Goal: Task Accomplishment & Management: Manage account settings

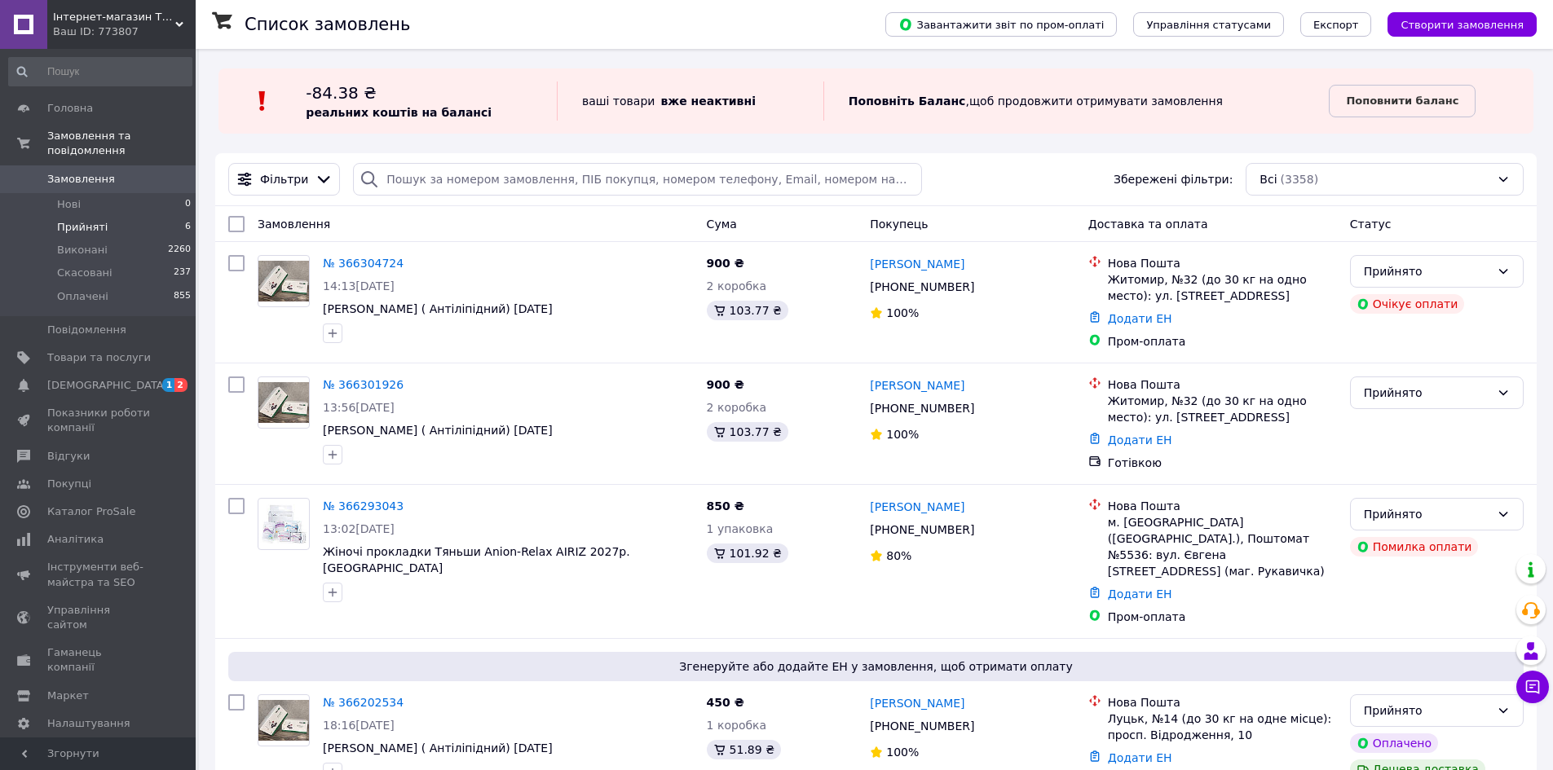
click at [106, 216] on li "Прийняті 6" at bounding box center [100, 227] width 201 height 23
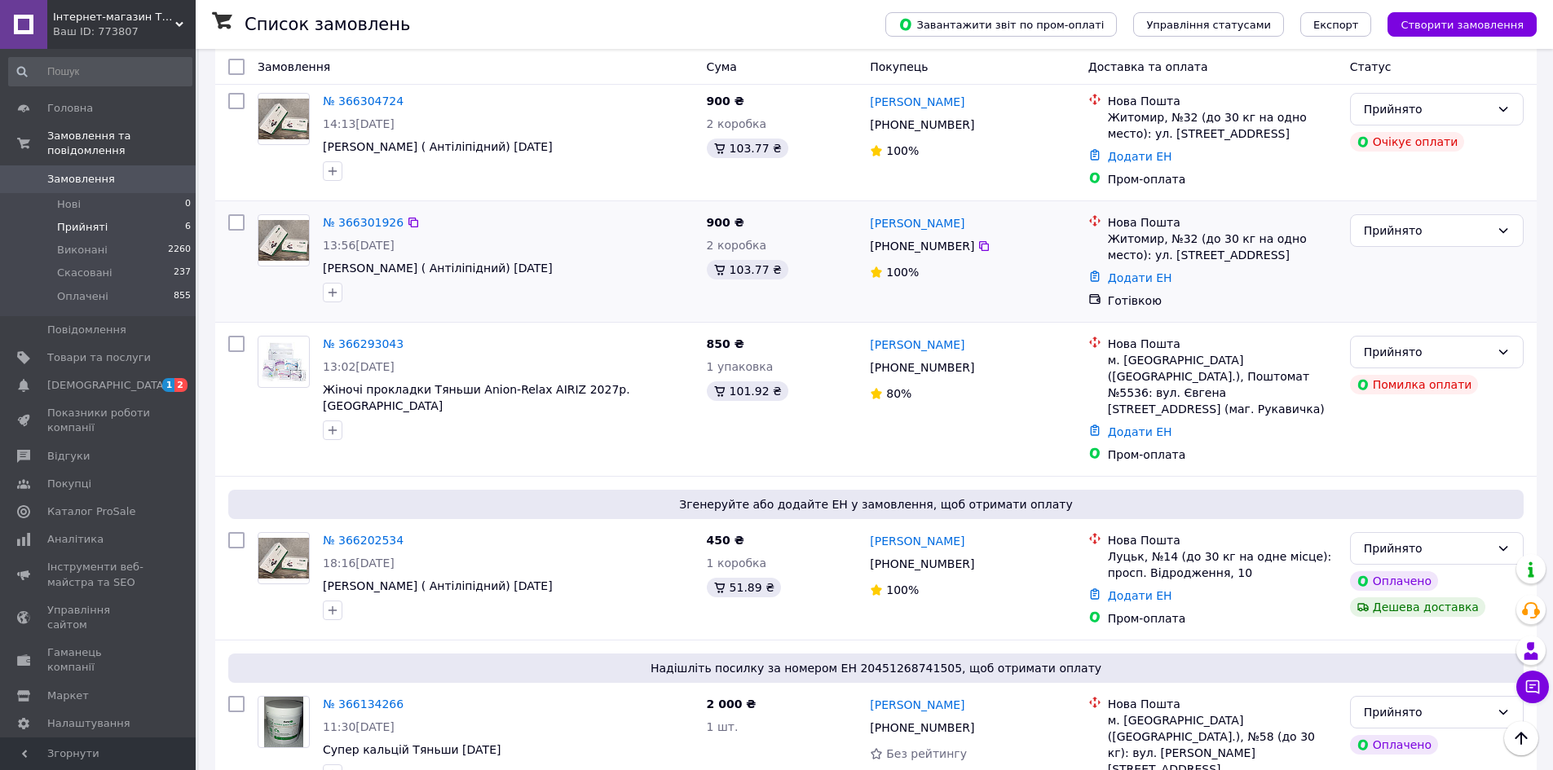
scroll to position [245, 0]
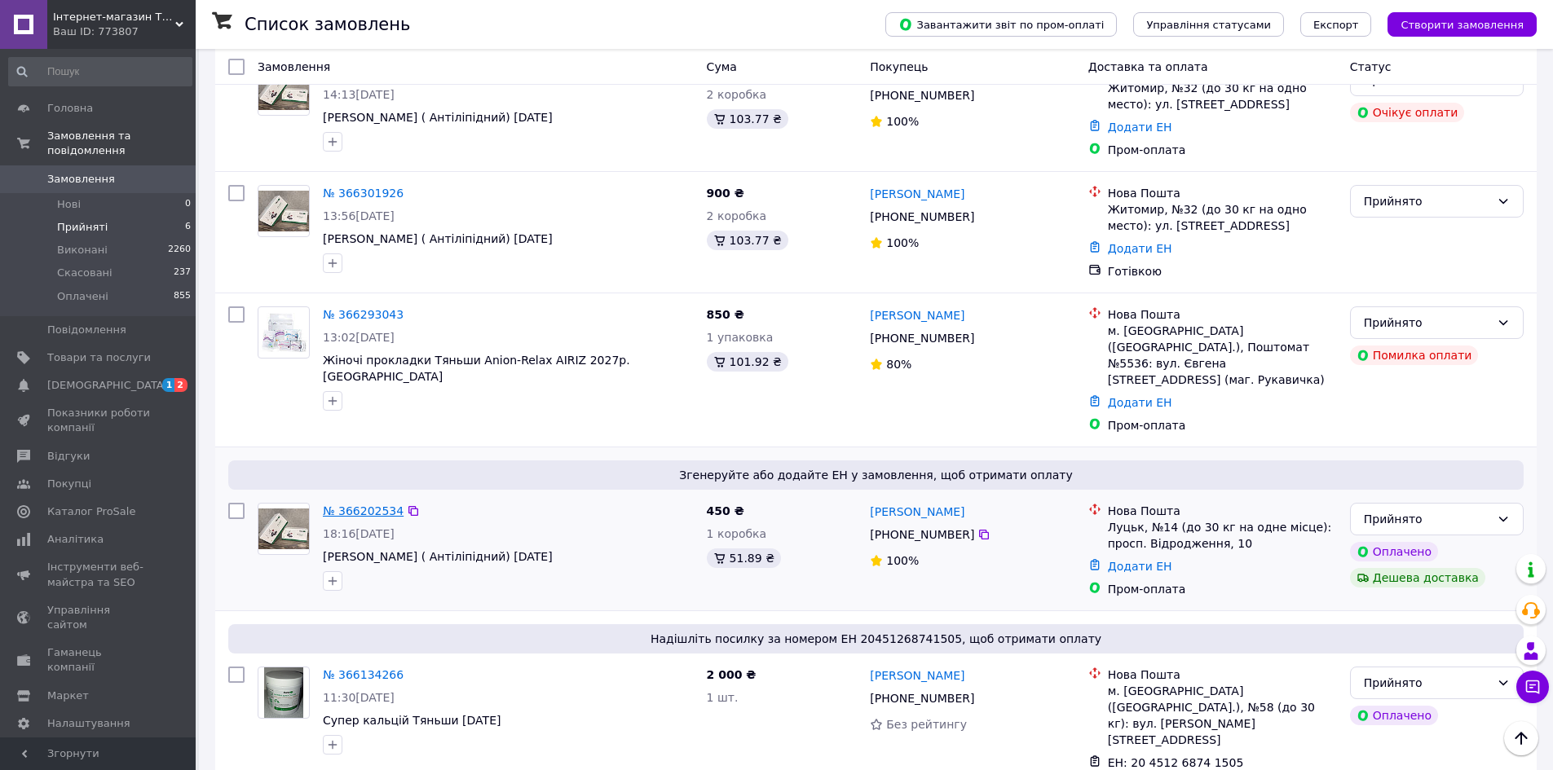
click at [355, 505] on link "№ 366202534" at bounding box center [363, 511] width 81 height 13
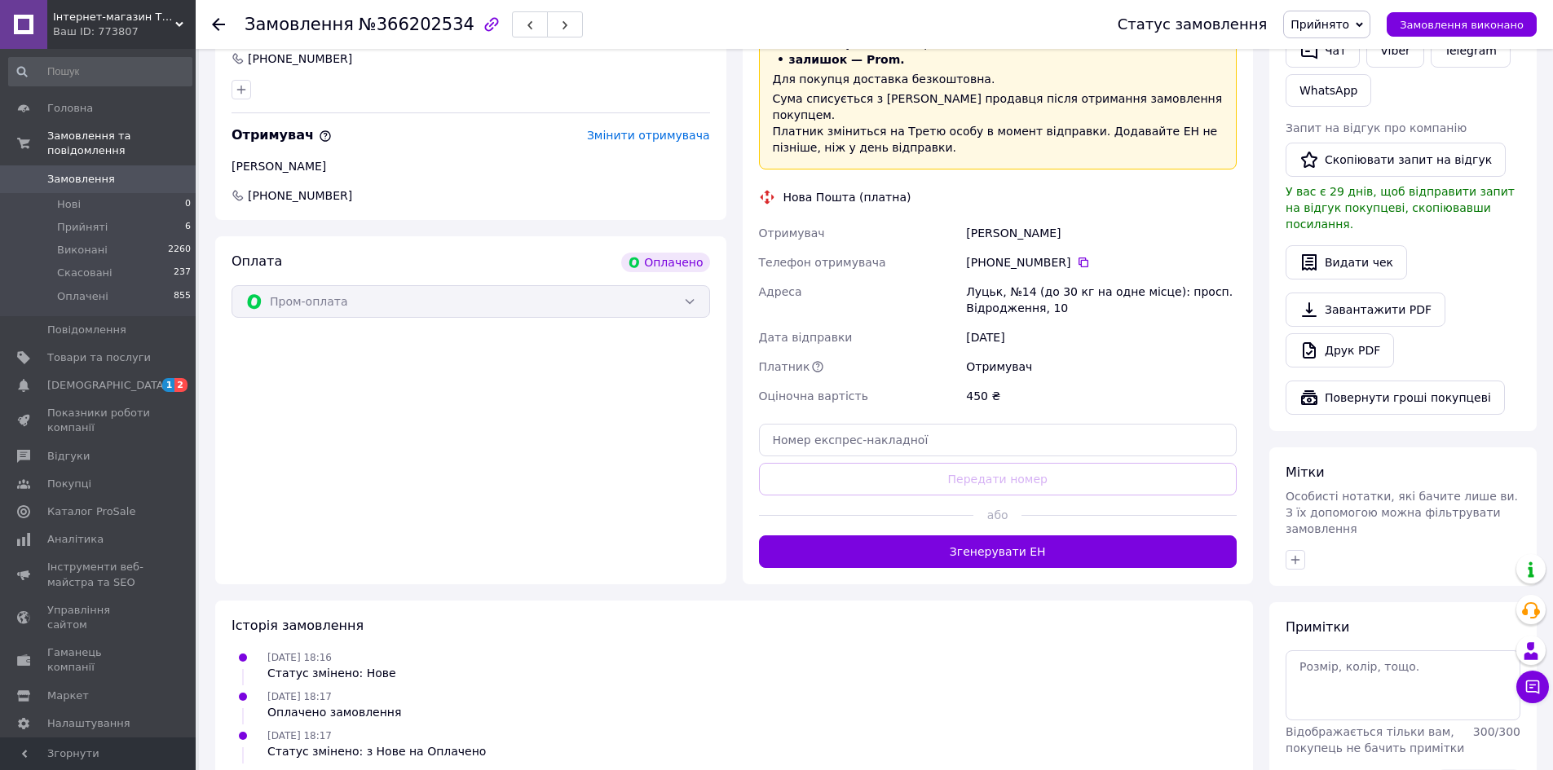
scroll to position [815, 0]
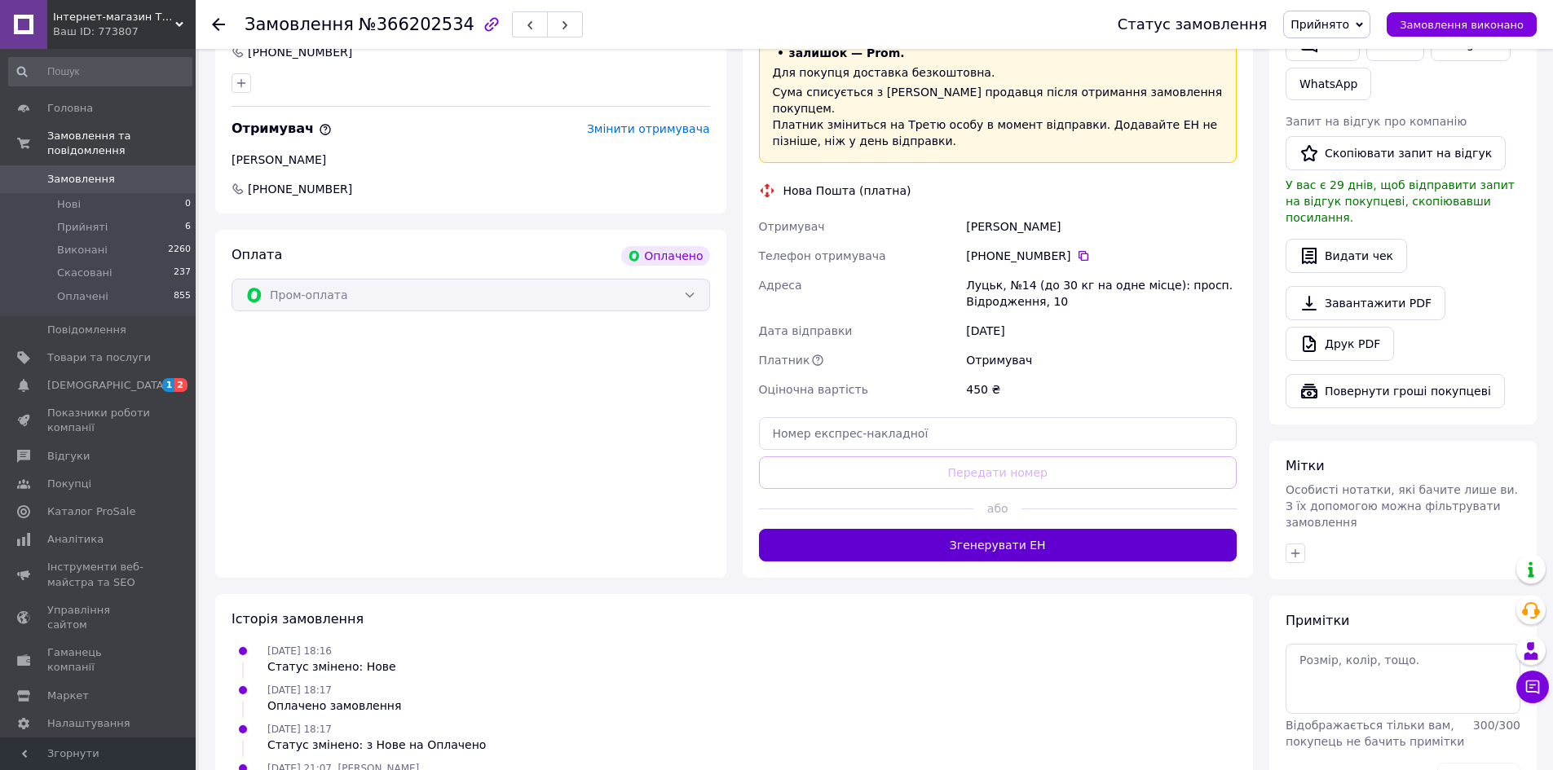
click at [1040, 529] on button "Згенерувати ЕН" at bounding box center [998, 545] width 478 height 33
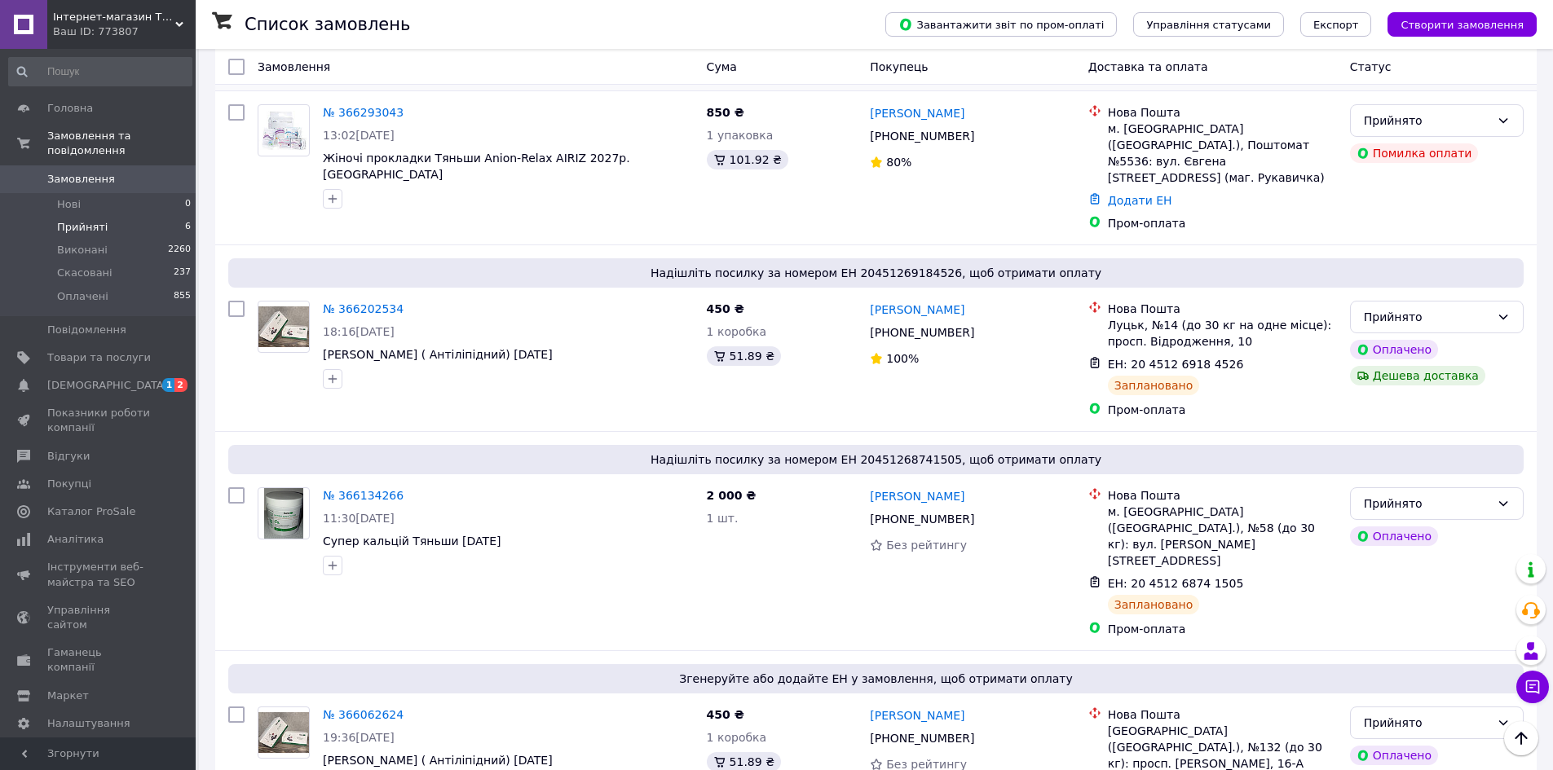
scroll to position [459, 0]
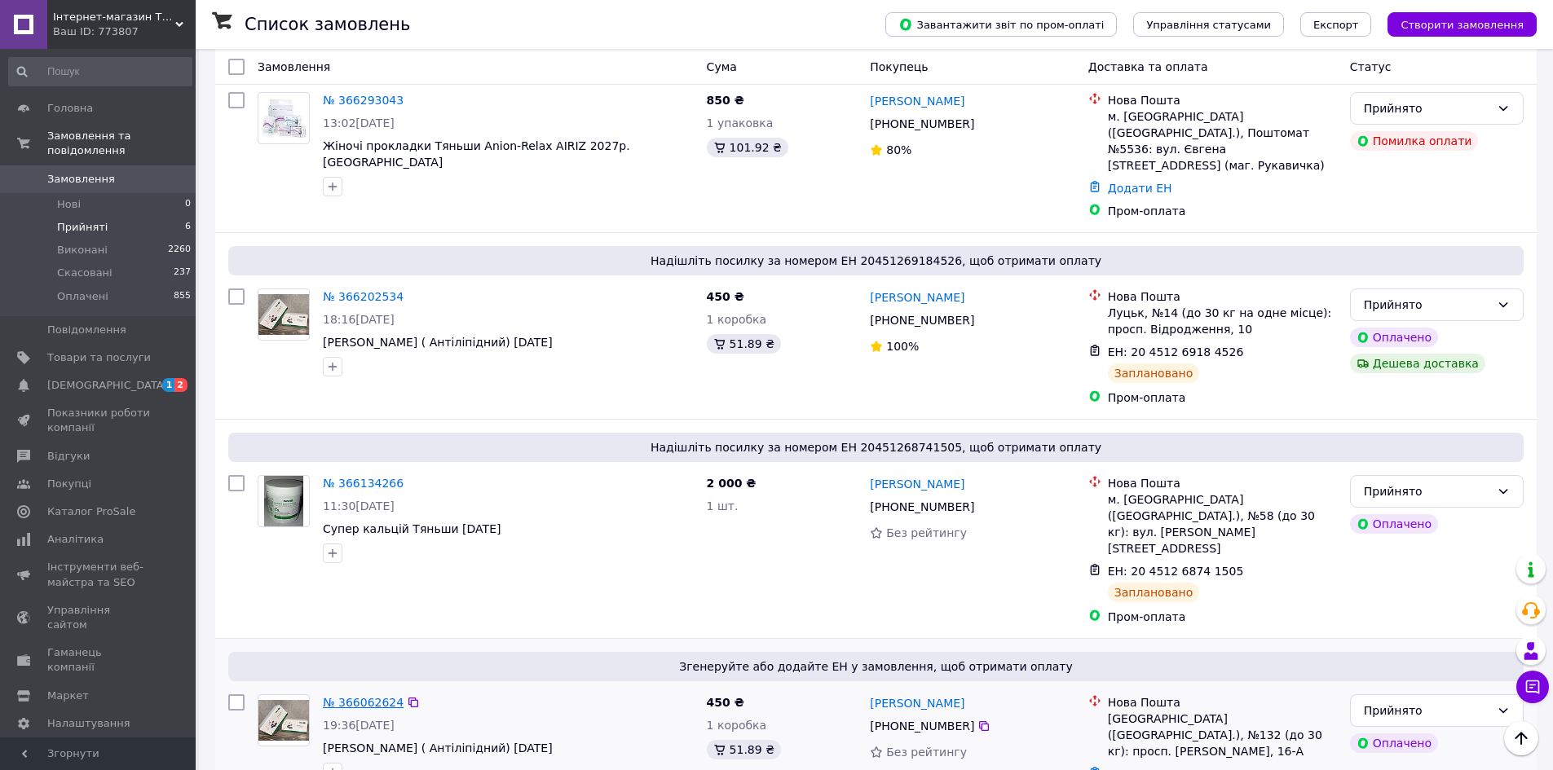
click at [359, 696] on link "№ 366062624" at bounding box center [363, 702] width 81 height 13
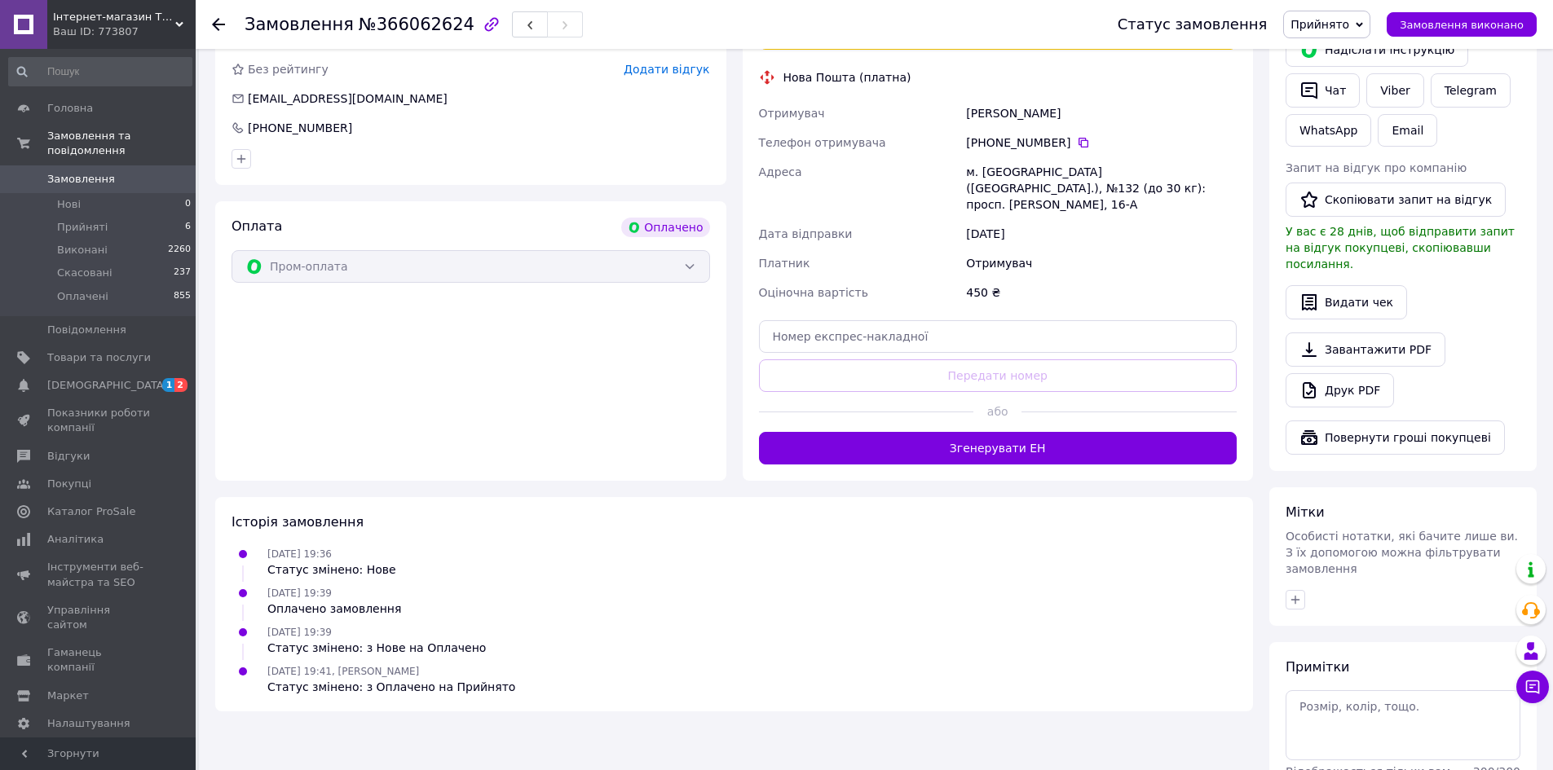
scroll to position [815, 0]
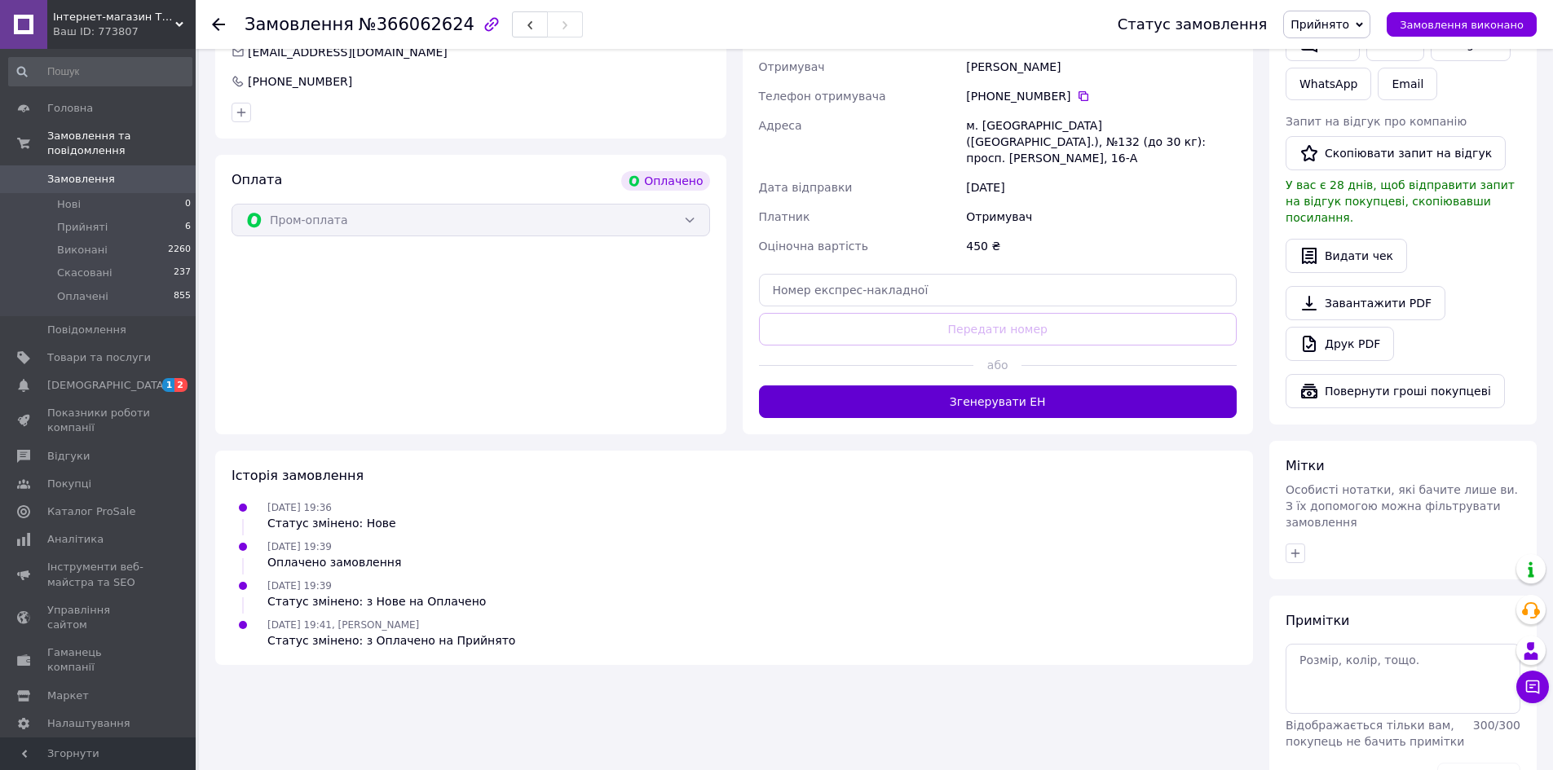
click at [1022, 386] on button "Згенерувати ЕН" at bounding box center [998, 402] width 478 height 33
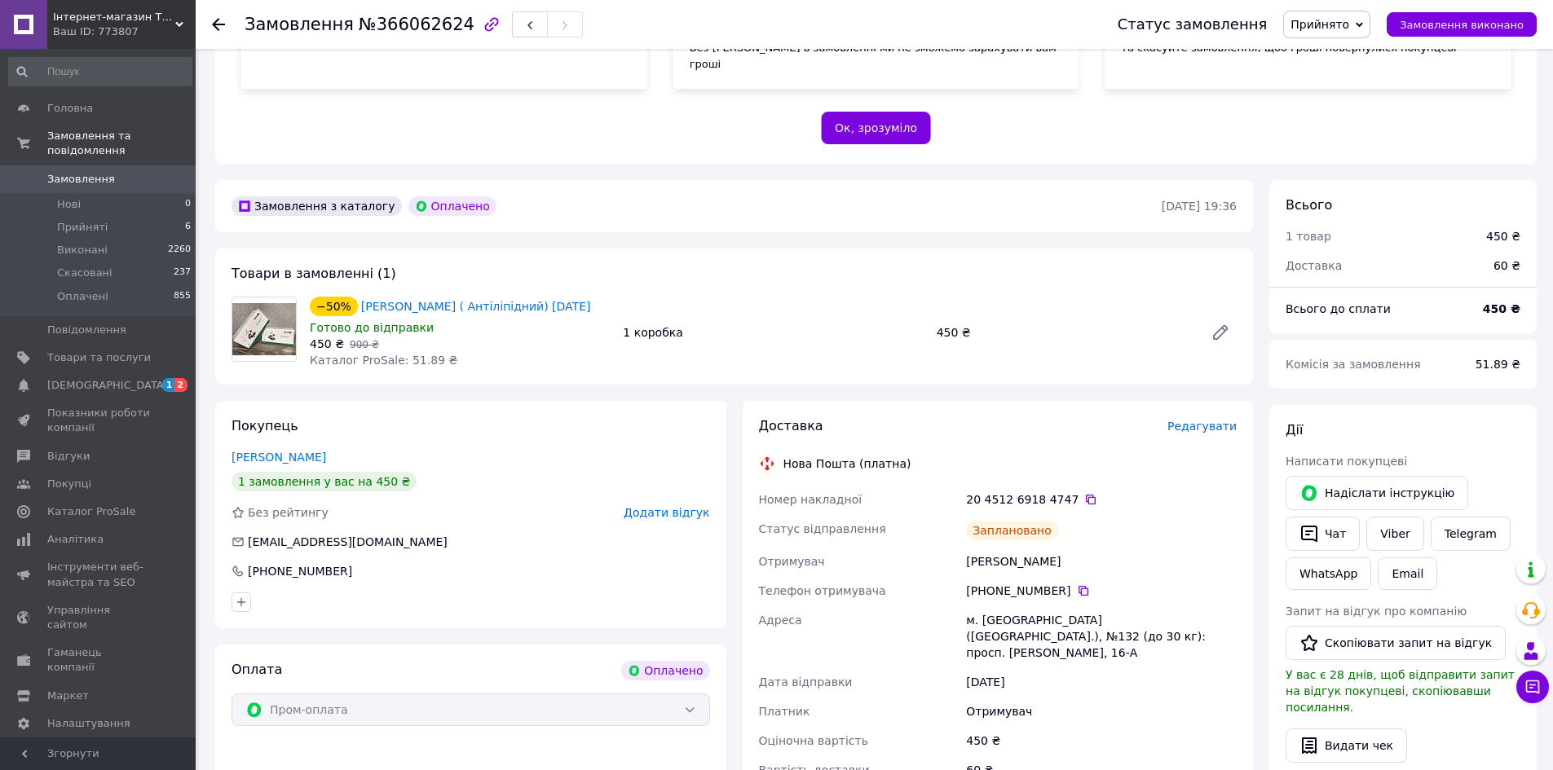
scroll to position [0, 0]
